Goal: Find contact information: Find contact information

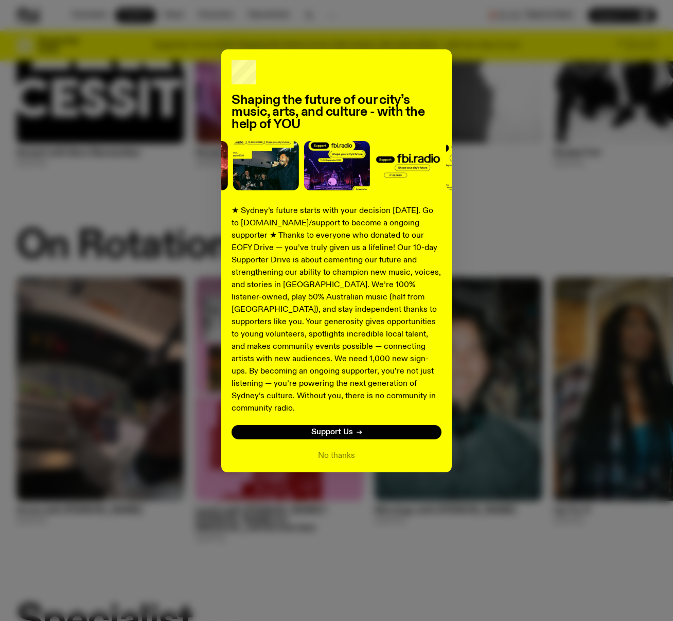
scroll to position [231, 0]
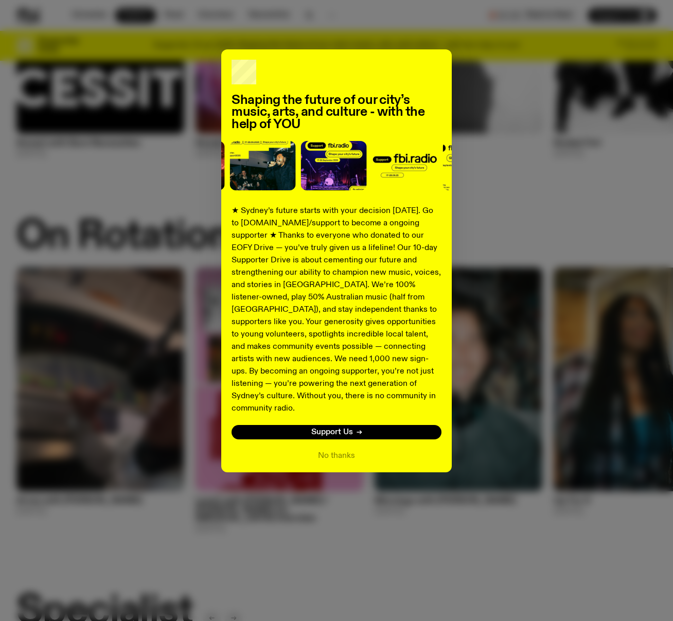
click at [505, 89] on div "Shaping the future of our city’s music, arts, and culture - with the help of YO…" at bounding box center [336, 260] width 640 height 423
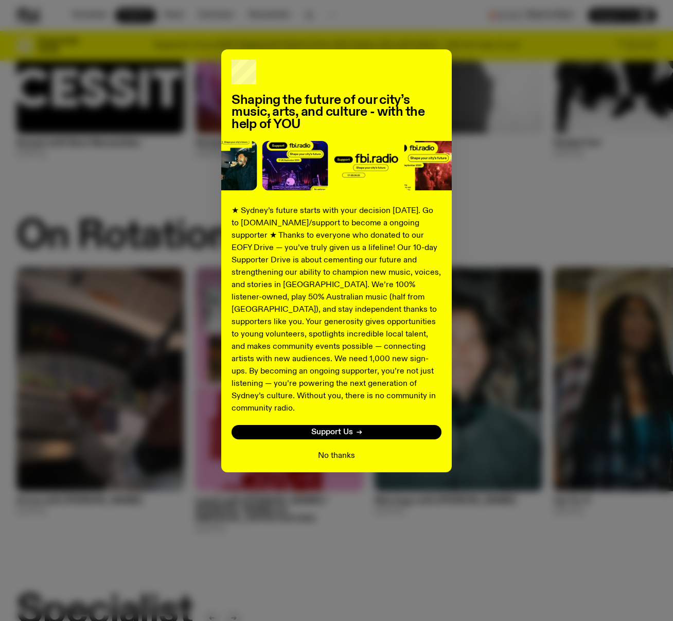
click at [343, 450] on button "No thanks" at bounding box center [336, 456] width 37 height 12
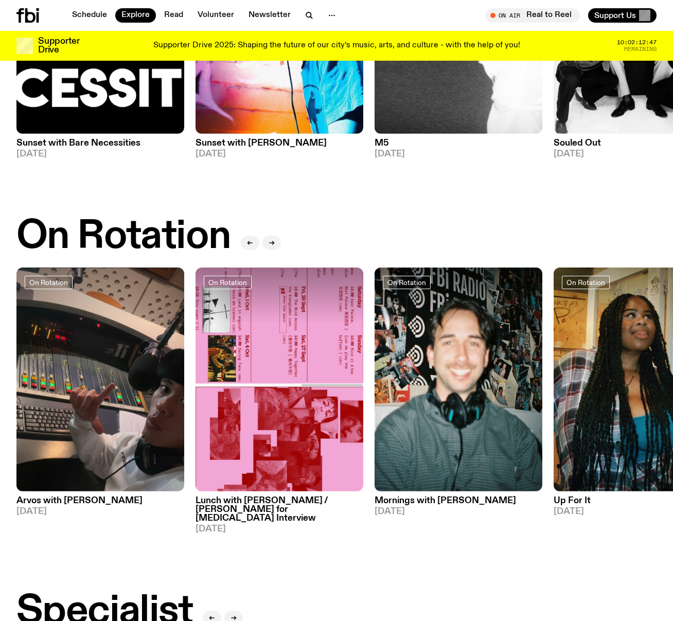
scroll to position [230, 0]
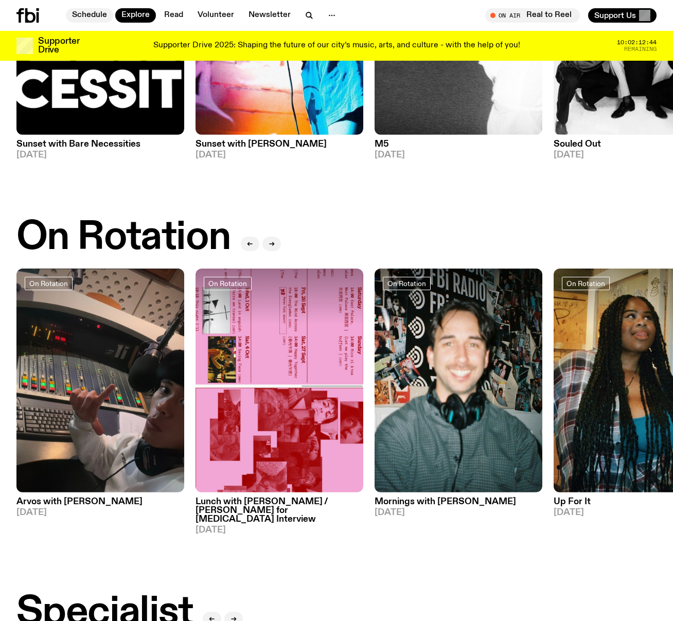
click at [85, 11] on link "Schedule" at bounding box center [89, 15] width 47 height 14
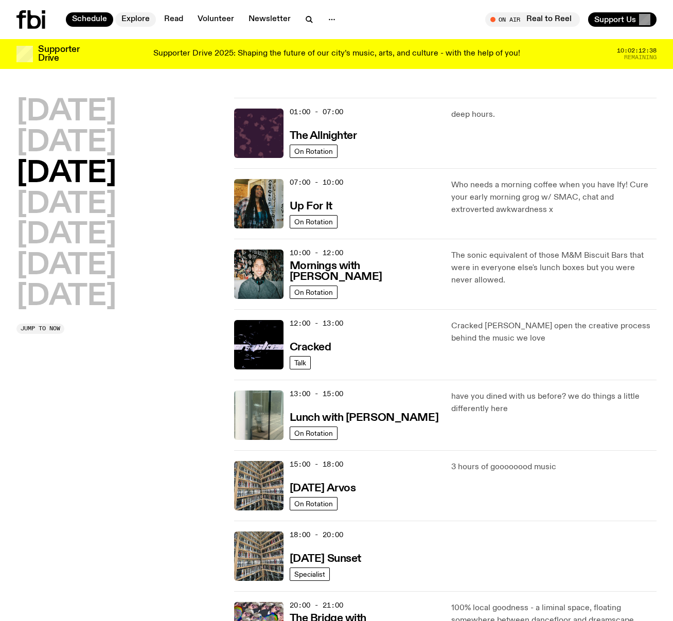
click at [139, 19] on link "Explore" at bounding box center [135, 19] width 41 height 14
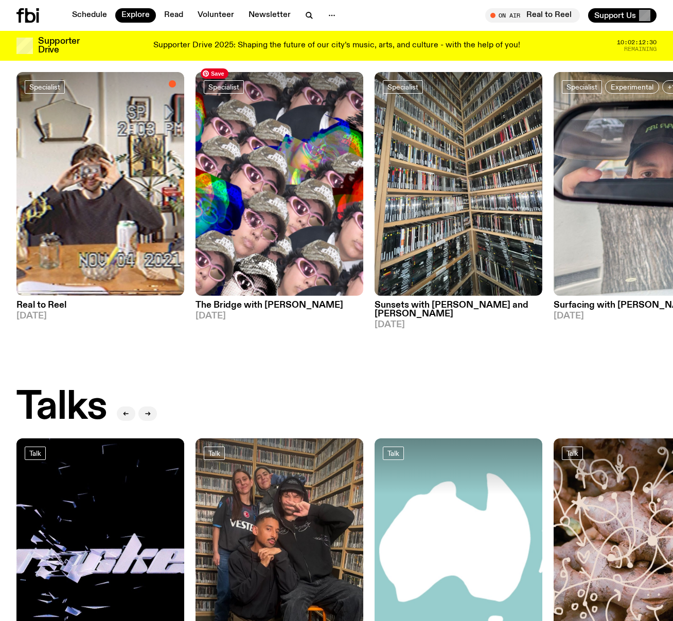
scroll to position [802, 0]
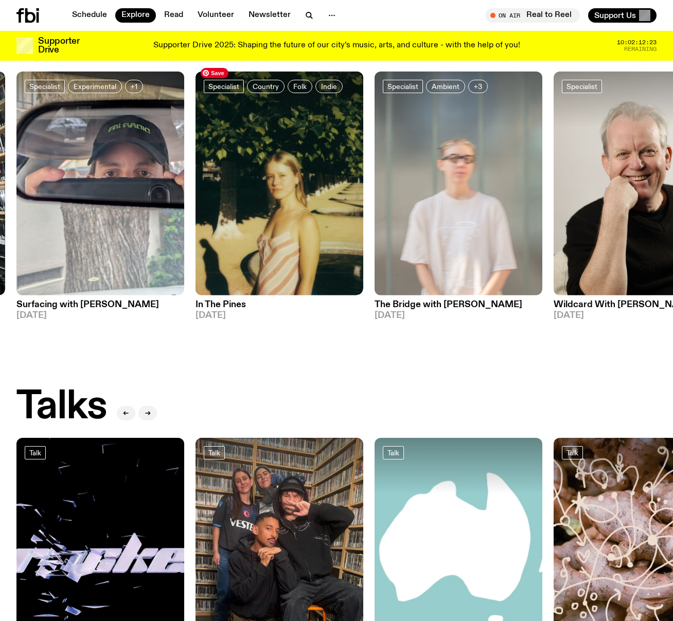
click at [293, 186] on img at bounding box center [279, 183] width 168 height 224
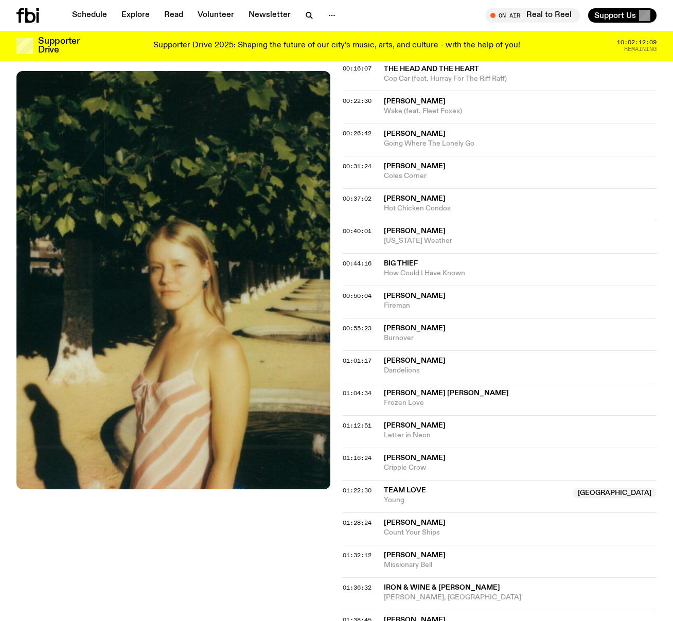
scroll to position [462, 0]
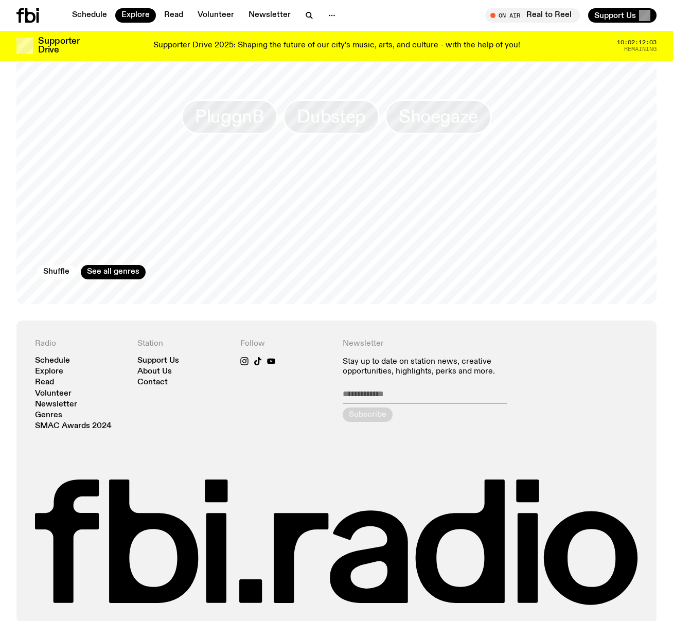
scroll to position [1618, 0]
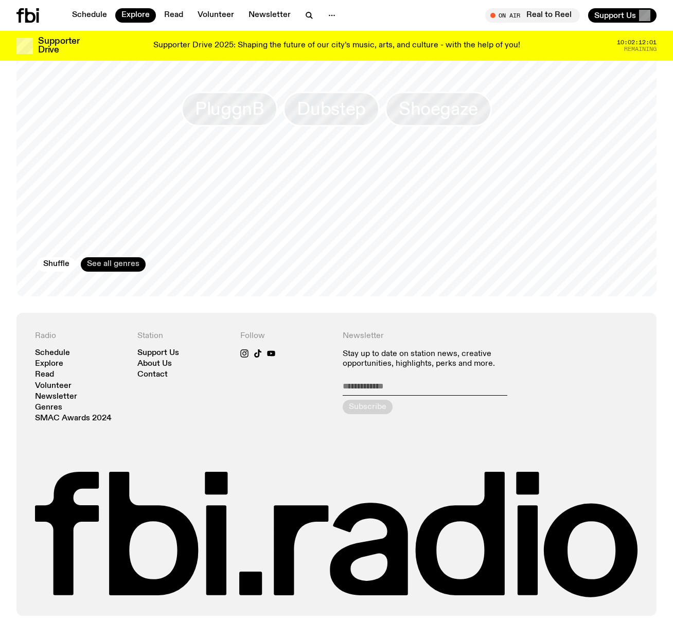
click at [131, 257] on link "See all genres" at bounding box center [113, 264] width 65 height 14
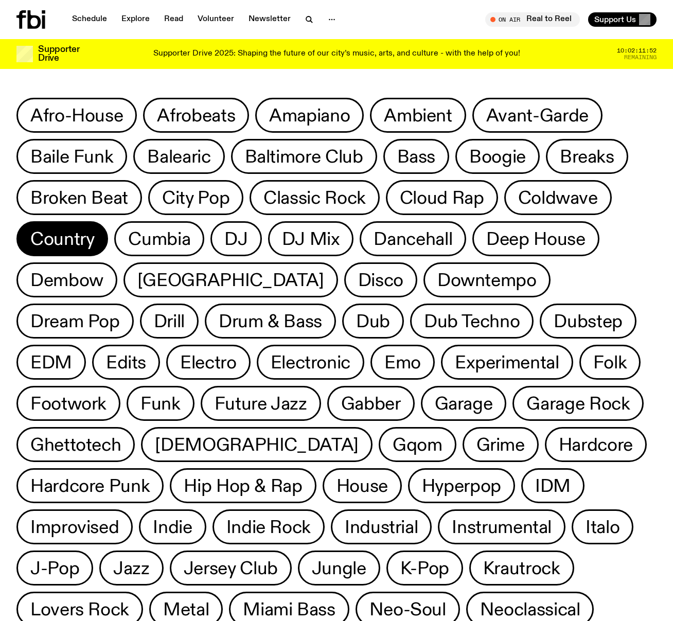
click at [55, 242] on span "Country" at bounding box center [62, 239] width 64 height 20
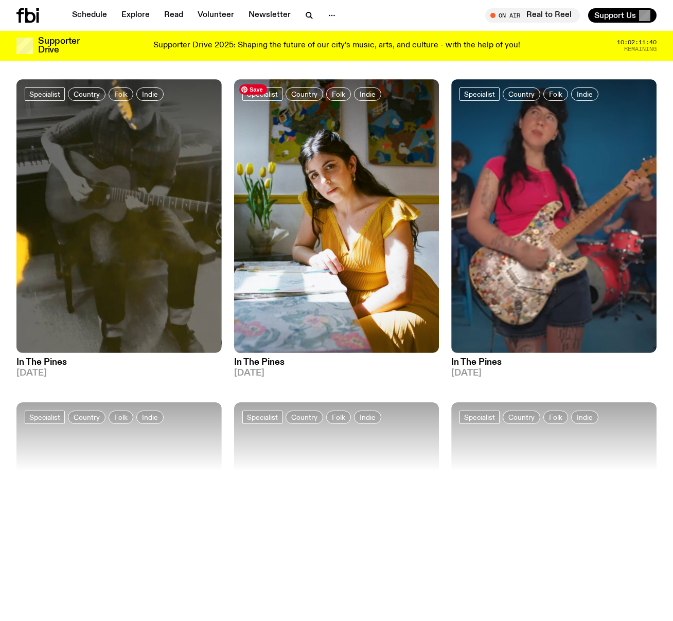
scroll to position [1365, 0]
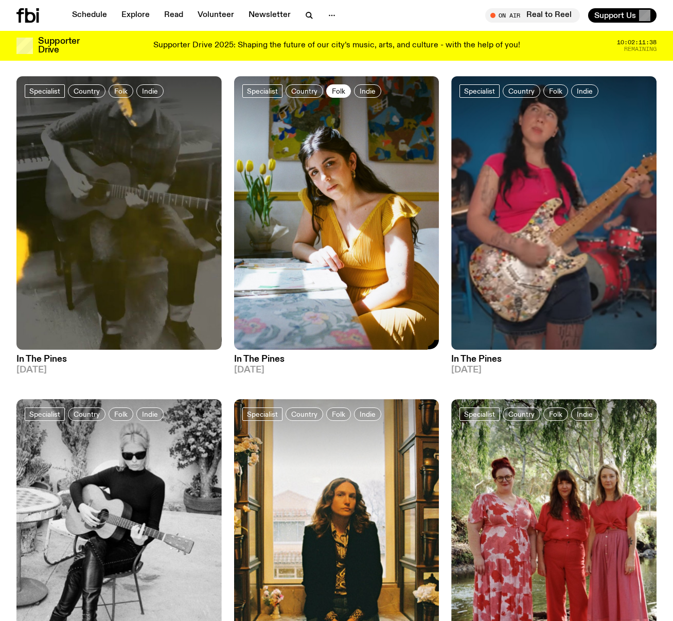
click at [335, 92] on span "Folk" at bounding box center [338, 91] width 13 height 8
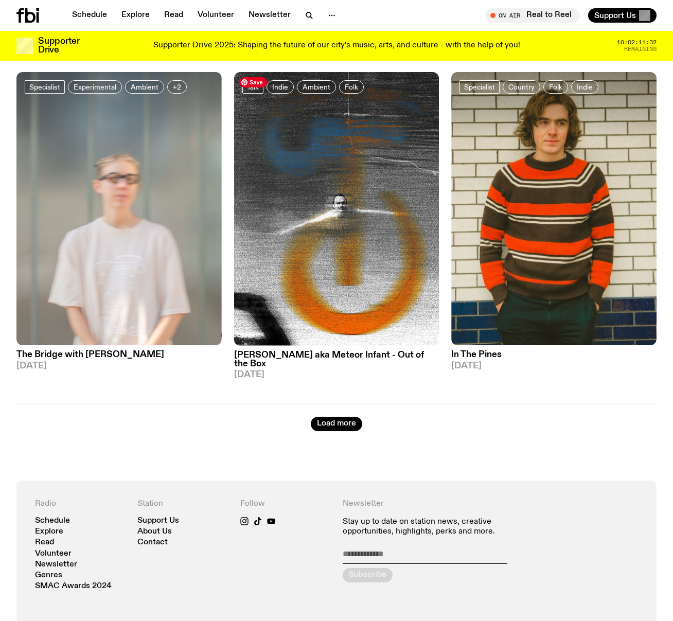
scroll to position [401, 0]
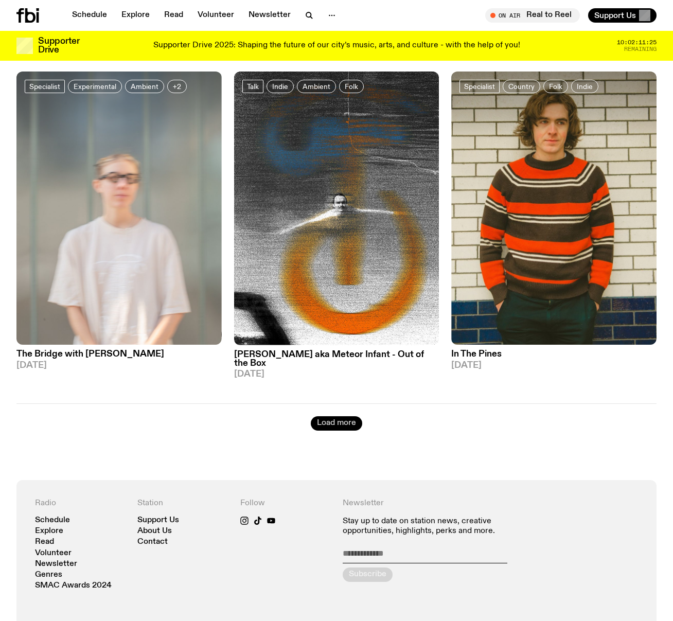
click at [332, 416] on button "Load more" at bounding box center [336, 423] width 51 height 14
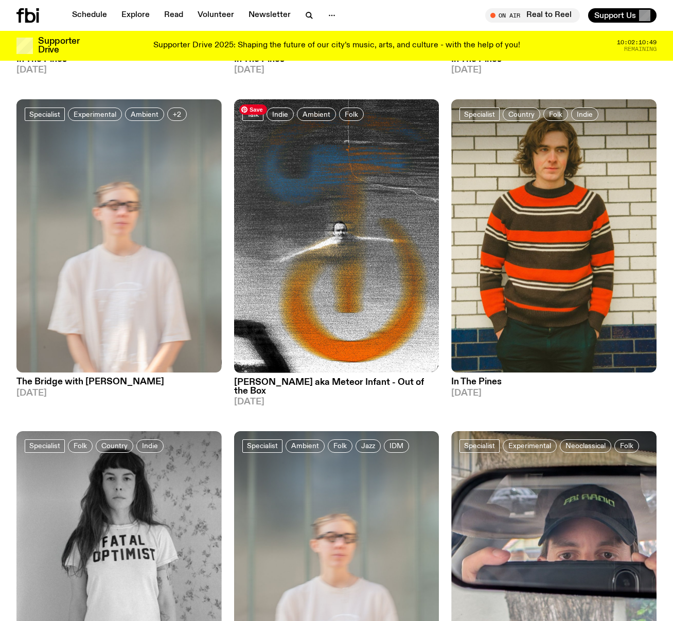
scroll to position [361, 0]
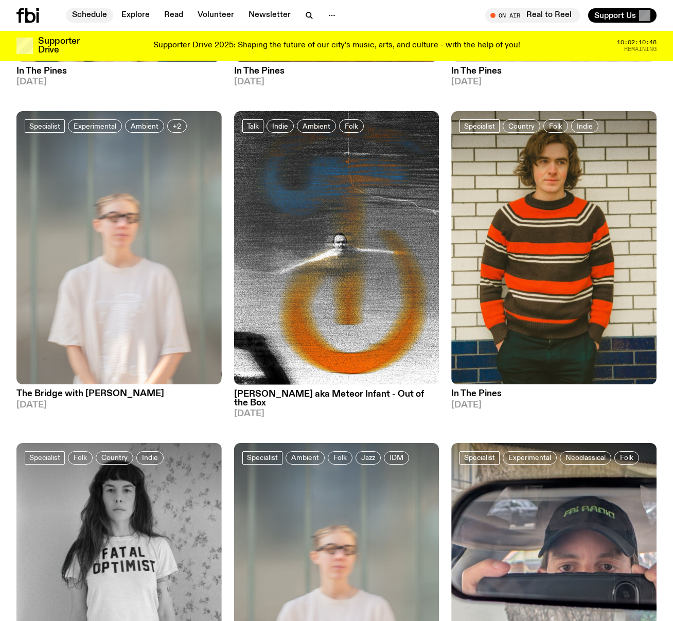
click at [85, 13] on link "Schedule" at bounding box center [89, 15] width 47 height 14
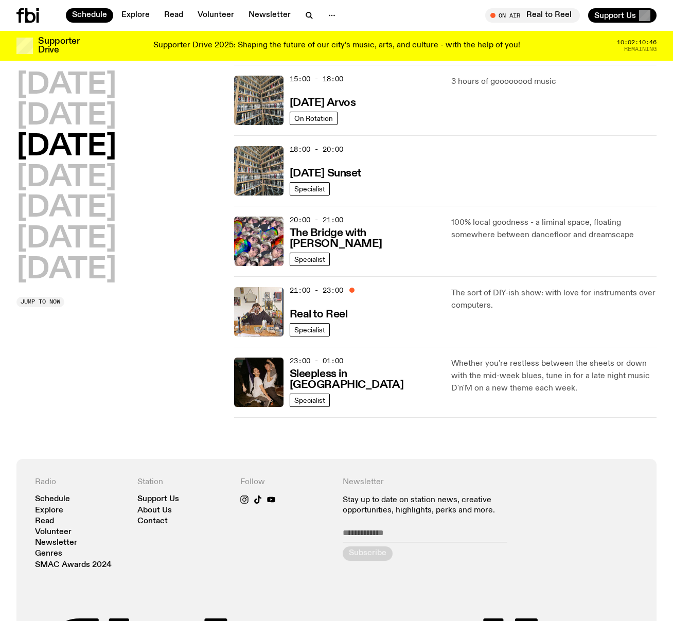
scroll to position [387, 0]
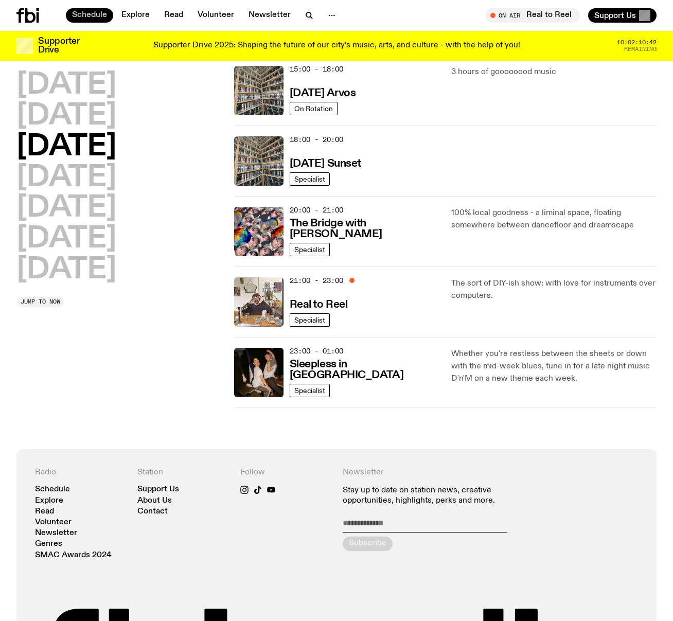
click at [91, 13] on link "Schedule" at bounding box center [89, 15] width 47 height 14
click at [129, 14] on link "Explore" at bounding box center [135, 15] width 41 height 14
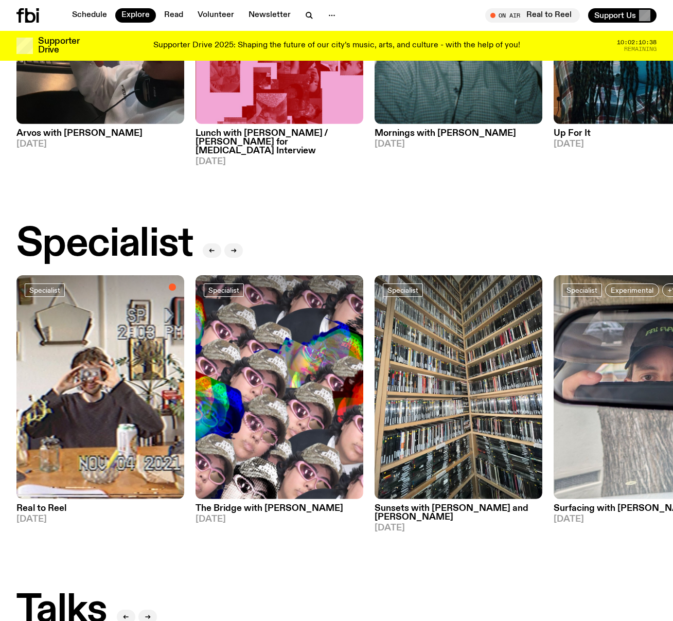
scroll to position [600, 0]
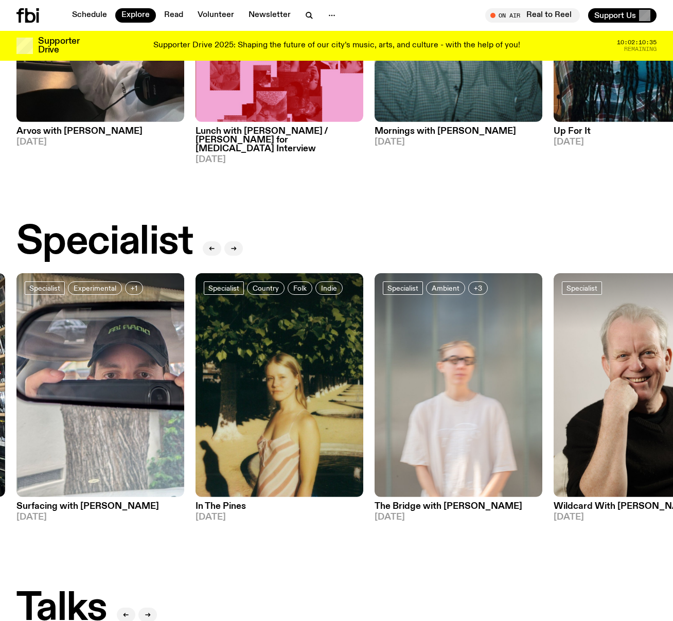
click at [231, 502] on h3 "In The Pines" at bounding box center [279, 506] width 168 height 9
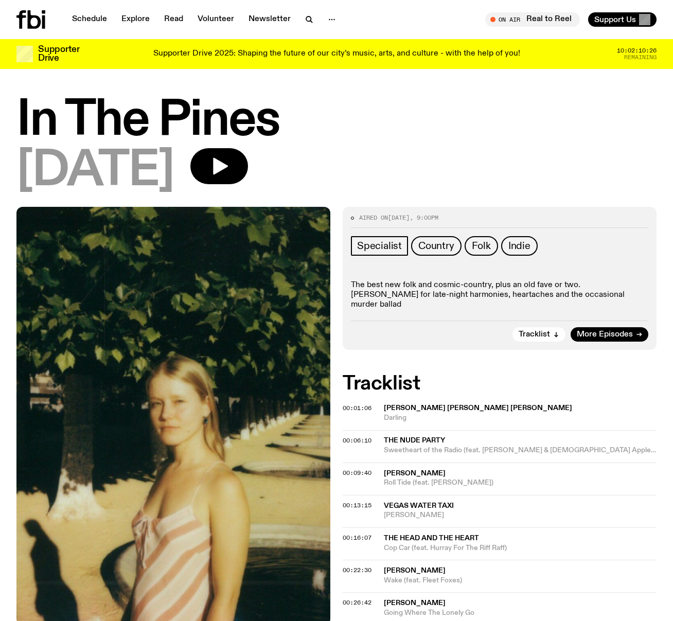
click at [158, 118] on h1 "In The Pines" at bounding box center [336, 121] width 640 height 46
click at [437, 244] on span "Country" at bounding box center [436, 245] width 36 height 11
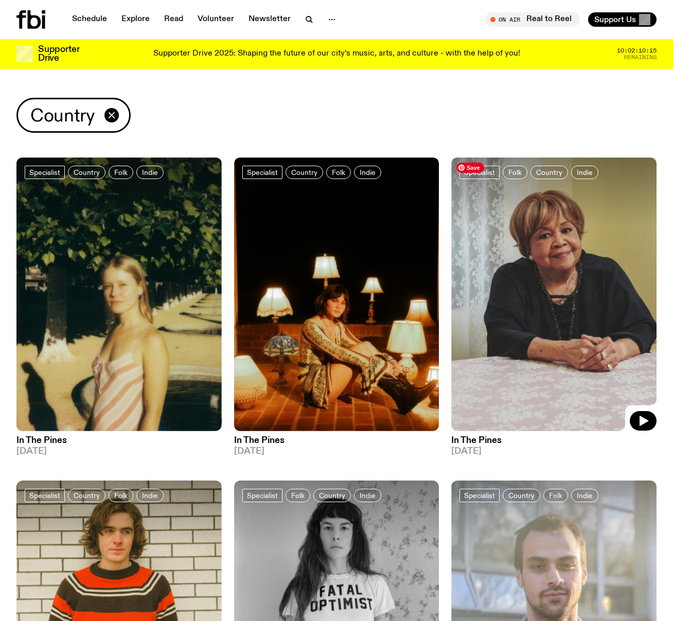
click at [538, 320] on img at bounding box center [553, 294] width 205 height 274
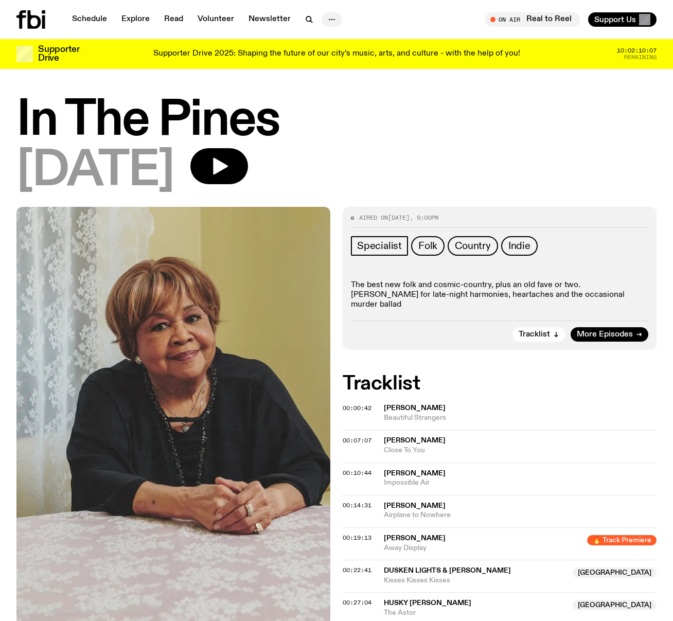
click at [326, 17] on icon "button" at bounding box center [332, 19] width 12 height 12
drag, startPoint x: 123, startPoint y: 118, endPoint x: 119, endPoint y: 109, distance: 9.9
click at [122, 117] on h1 "In The Pines" at bounding box center [336, 121] width 640 height 46
click at [78, 20] on link "Schedule" at bounding box center [89, 19] width 47 height 14
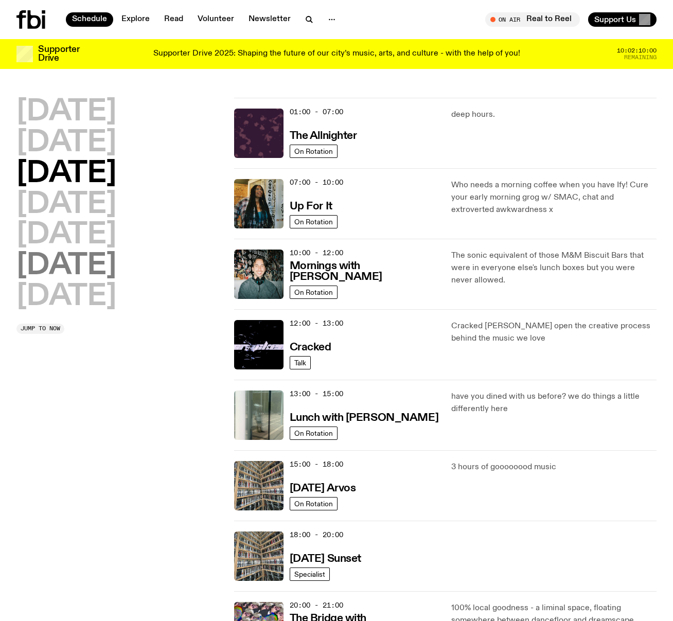
click at [99, 269] on h2 "Saturday" at bounding box center [66, 266] width 100 height 29
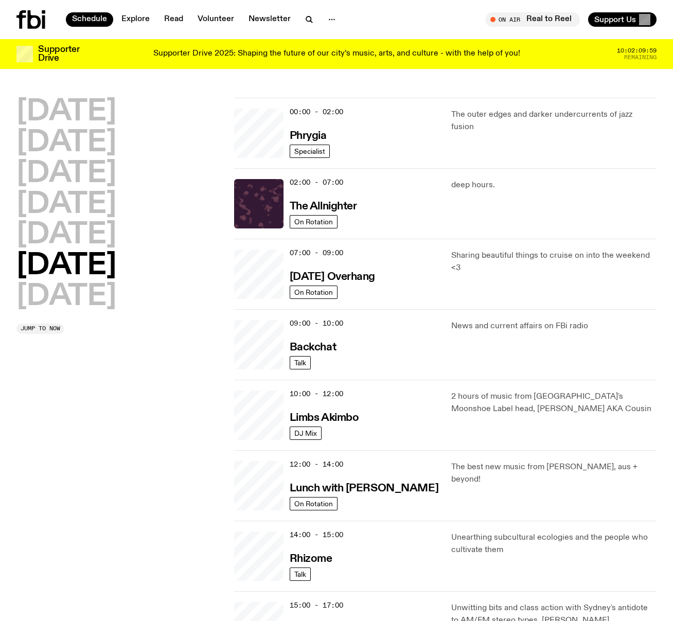
scroll to position [29, 0]
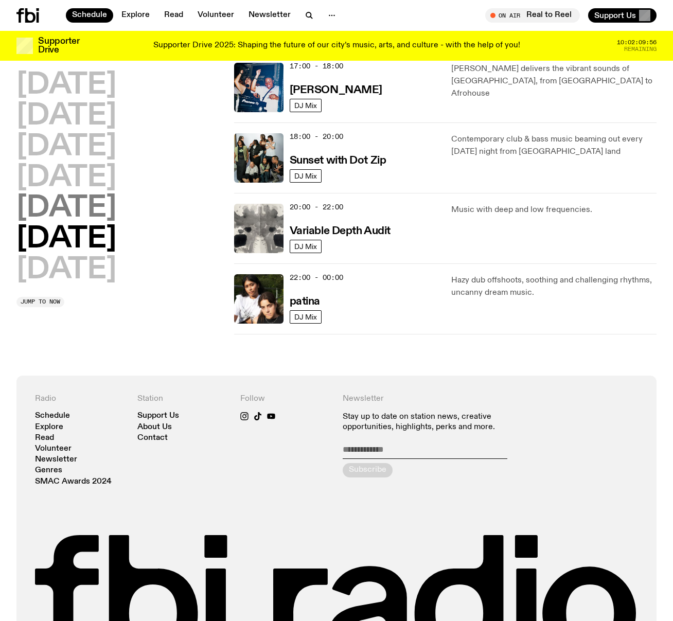
click at [79, 219] on h2 "Friday" at bounding box center [66, 208] width 100 height 29
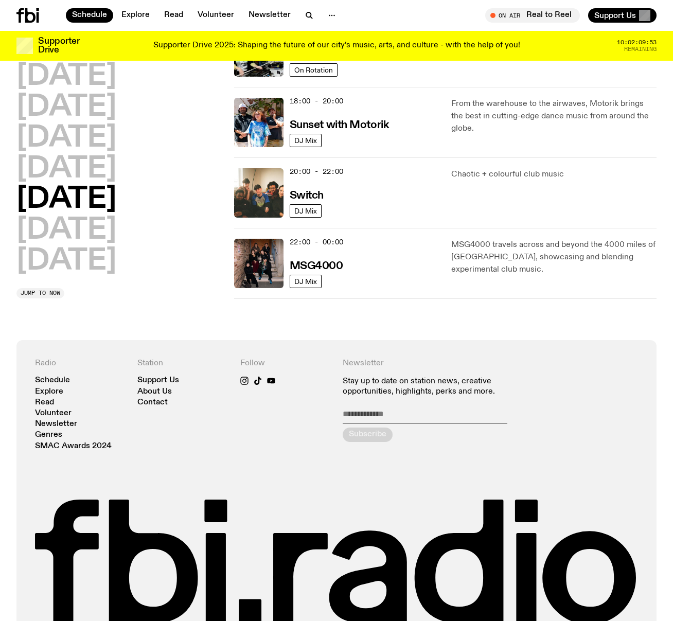
scroll to position [426, 0]
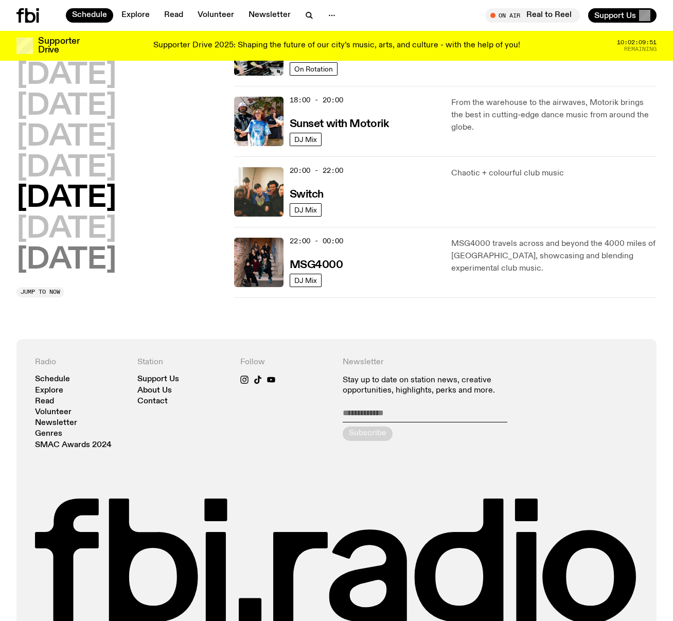
click at [38, 262] on h2 "Sunday" at bounding box center [66, 260] width 100 height 29
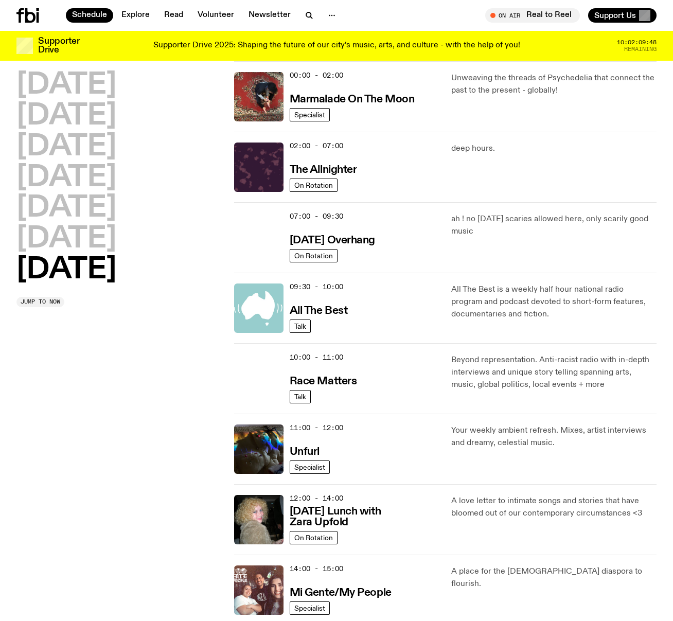
scroll to position [0, 0]
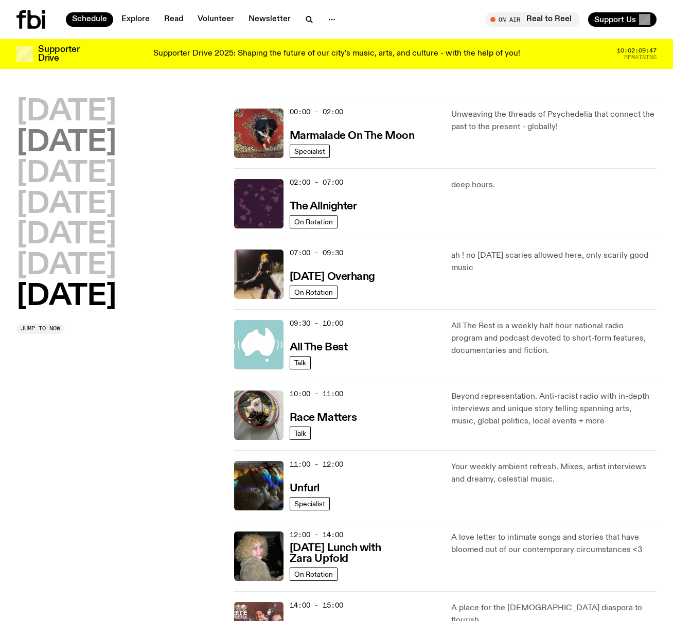
drag, startPoint x: 44, startPoint y: 115, endPoint x: 94, endPoint y: 119, distance: 50.1
click at [44, 115] on h2 "Monday" at bounding box center [66, 112] width 100 height 29
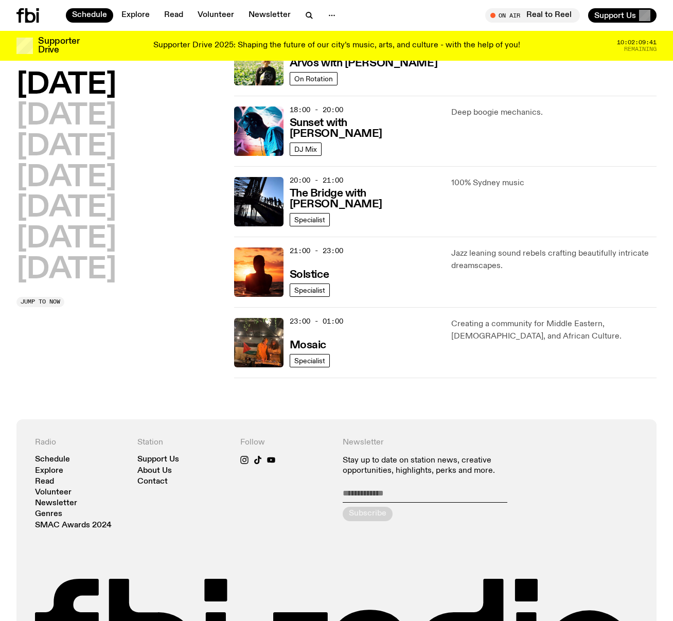
scroll to position [418, 0]
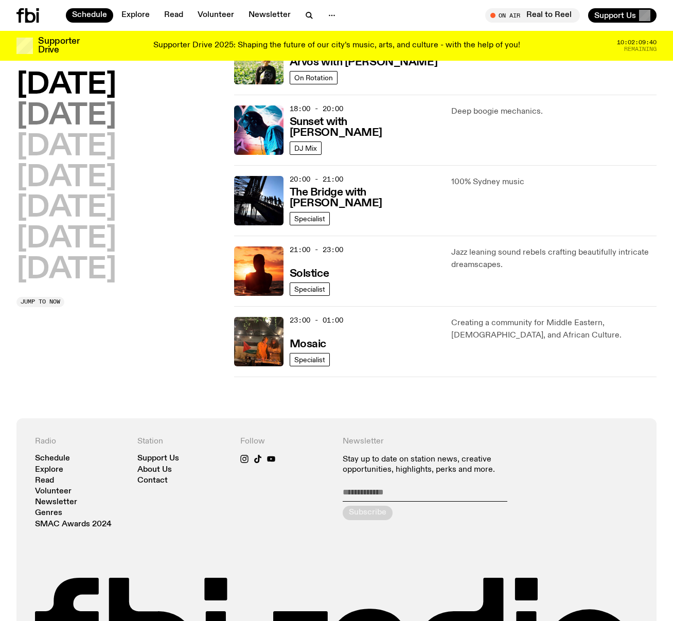
click at [103, 110] on h2 "Tuesday" at bounding box center [66, 116] width 100 height 29
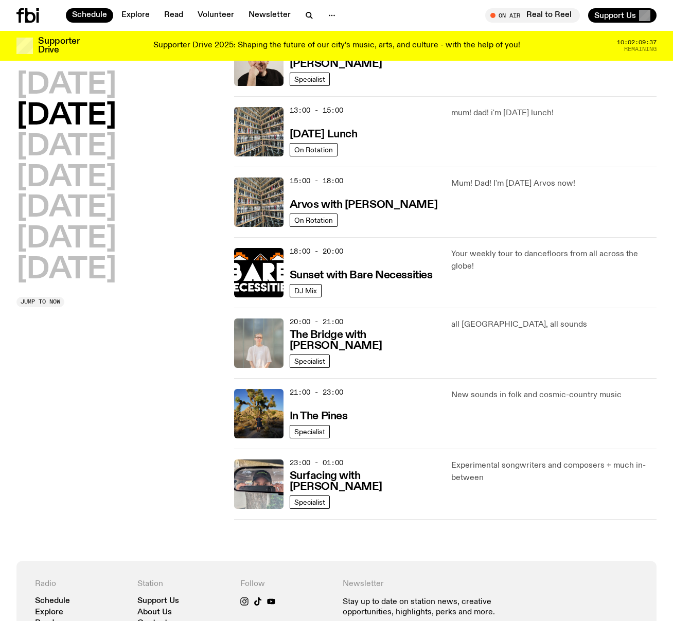
scroll to position [276, 0]
click at [314, 411] on h3 "In The Pines" at bounding box center [319, 415] width 58 height 11
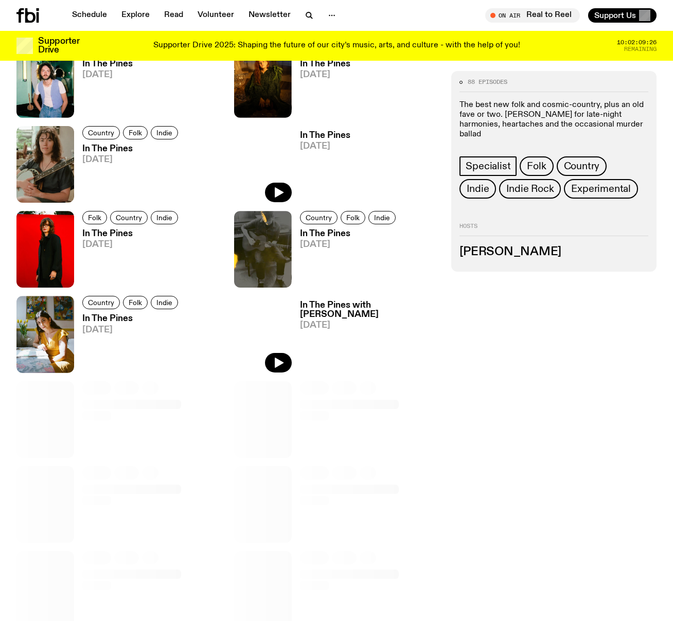
scroll to position [506, 0]
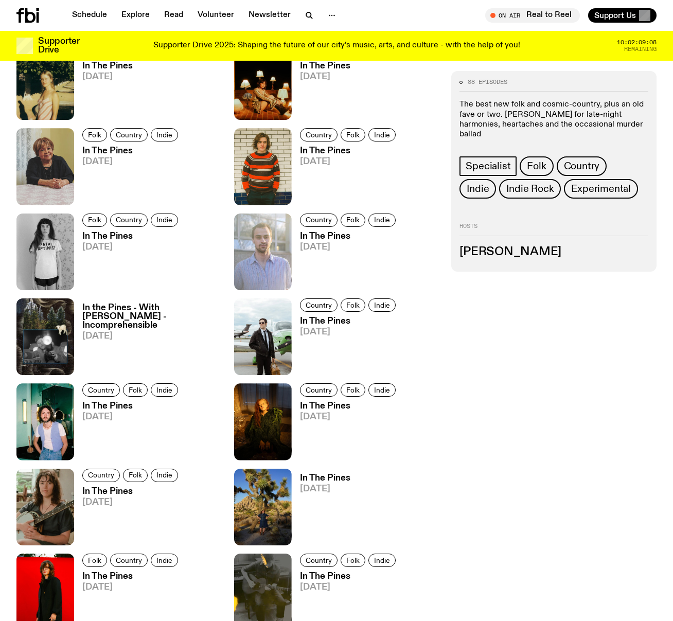
click at [498, 251] on h3 "Johanna Roberts" at bounding box center [553, 251] width 189 height 11
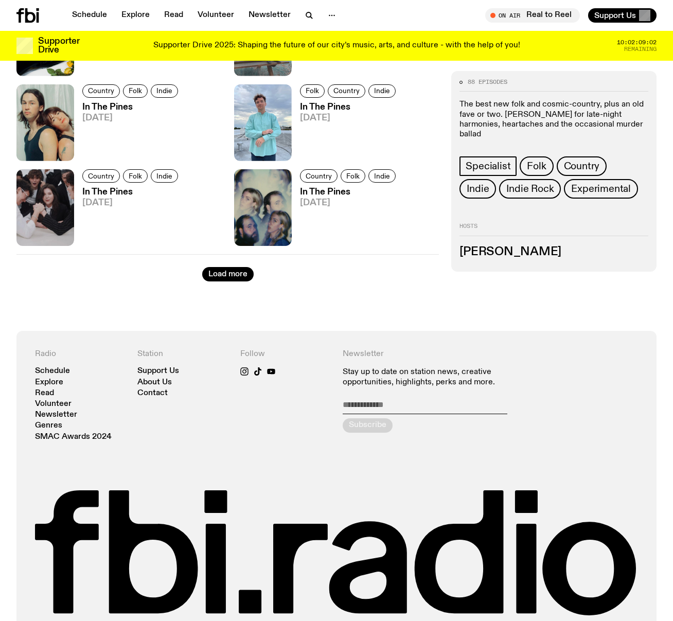
scroll to position [1723, 0]
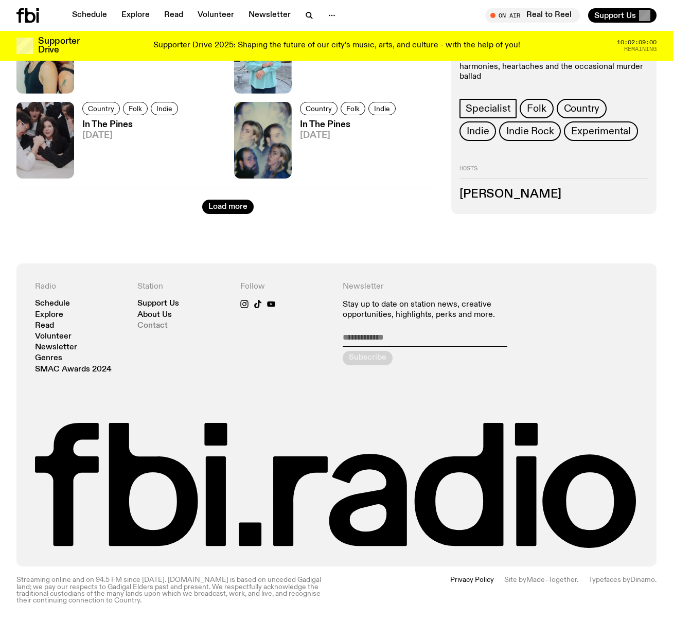
click at [153, 325] on link "Contact" at bounding box center [152, 326] width 30 height 8
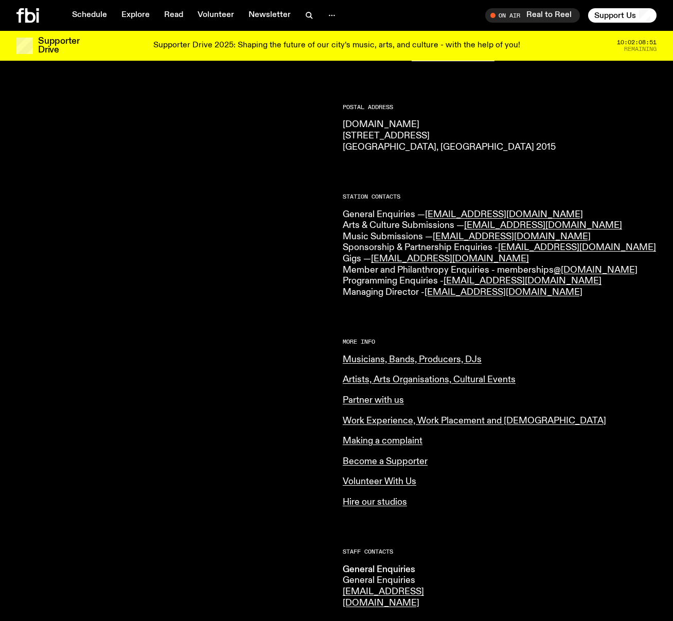
scroll to position [150, 0]
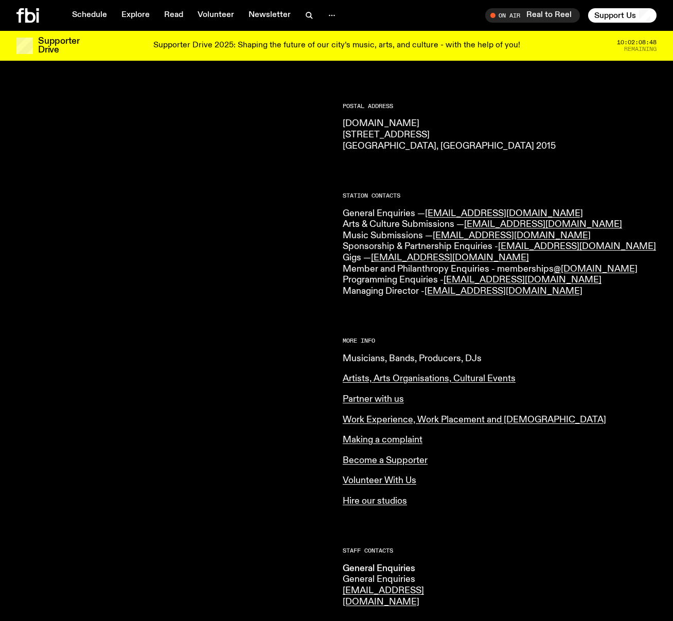
click at [417, 360] on link "Musicians, Bands, Producers, DJs" at bounding box center [412, 358] width 139 height 9
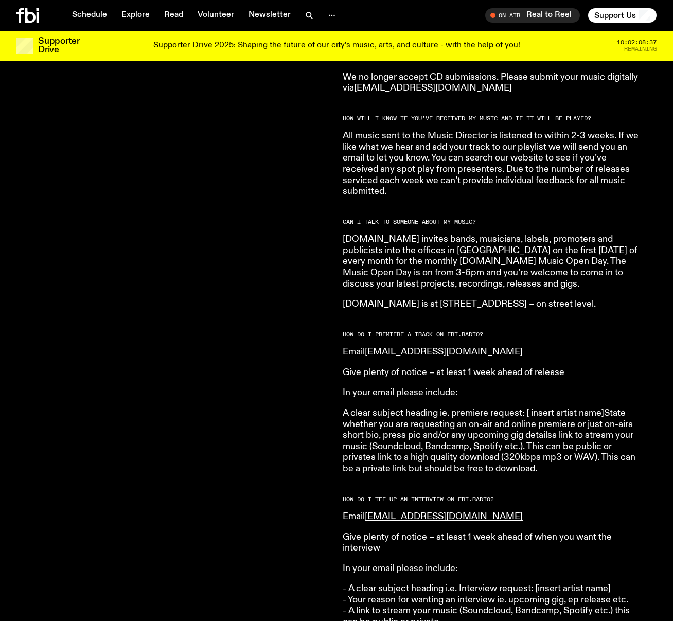
scroll to position [857, 0]
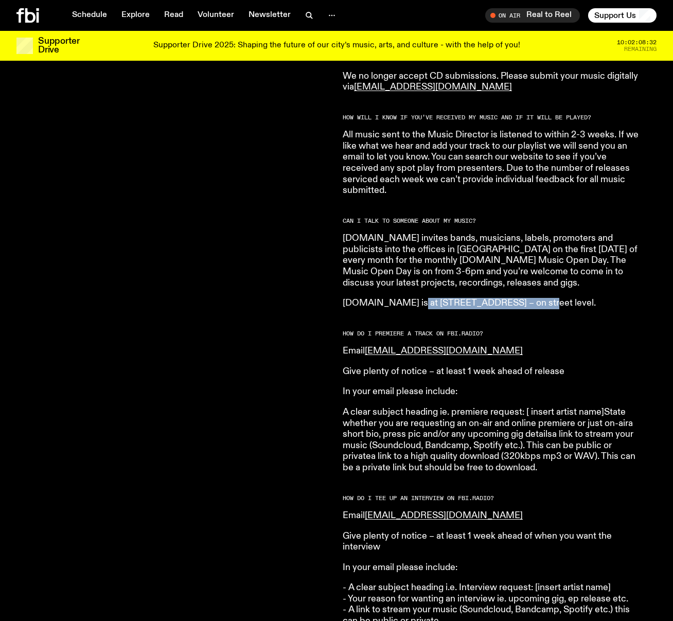
drag, startPoint x: 398, startPoint y: 292, endPoint x: 523, endPoint y: 291, distance: 124.5
click at [523, 298] on p "[DOMAIN_NAME] is at [STREET_ADDRESS] – on street level." at bounding box center [491, 303] width 296 height 11
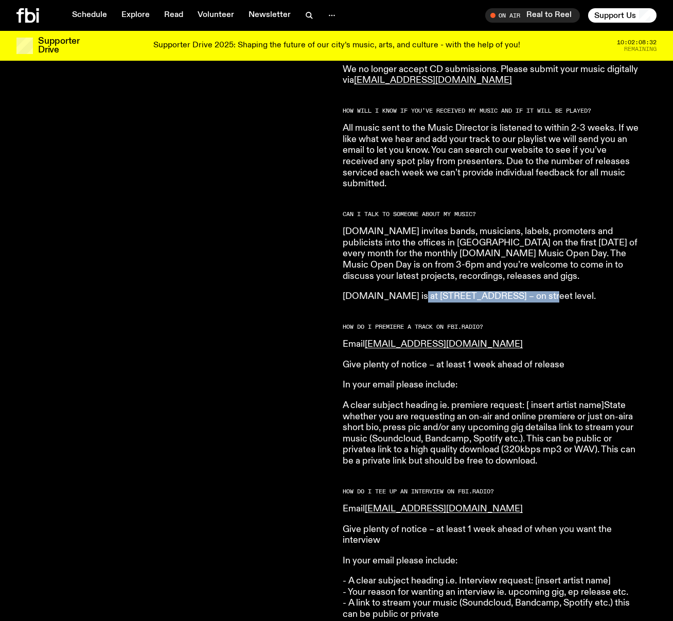
scroll to position [864, 0]
copy p "[STREET_ADDRESS]"
drag, startPoint x: 503, startPoint y: 500, endPoint x: 369, endPoint y: 501, distance: 134.2
click at [369, 504] on p "Email [EMAIL_ADDRESS][DOMAIN_NAME]" at bounding box center [491, 509] width 296 height 11
copy link "[EMAIL_ADDRESS][DOMAIN_NAME]"
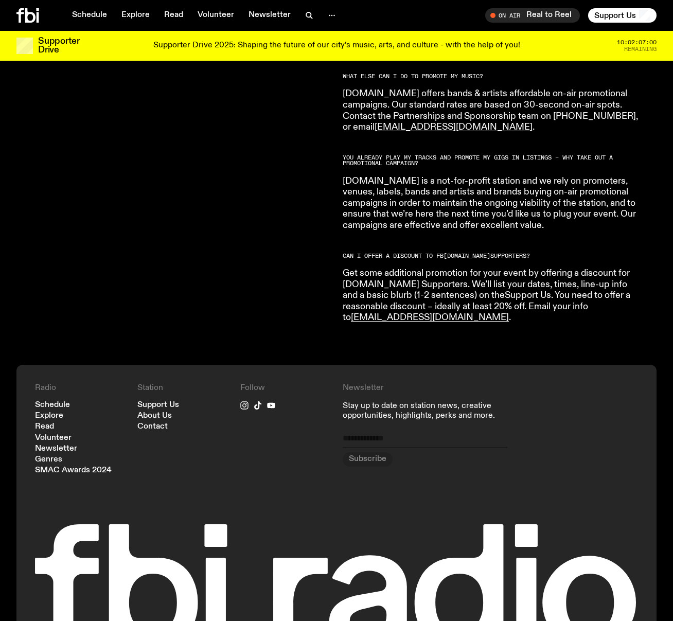
scroll to position [1797, 0]
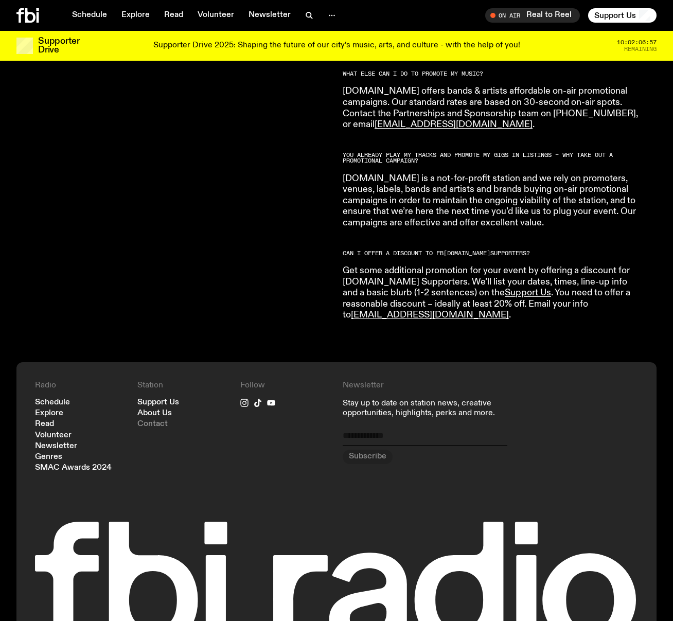
click at [162, 420] on link "Contact" at bounding box center [152, 424] width 30 height 8
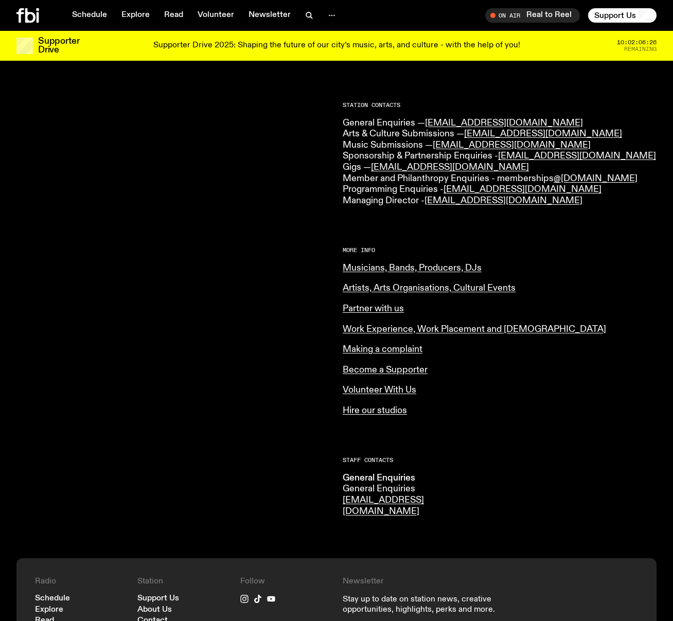
scroll to position [242, 0]
